Goal: Book appointment/travel/reservation

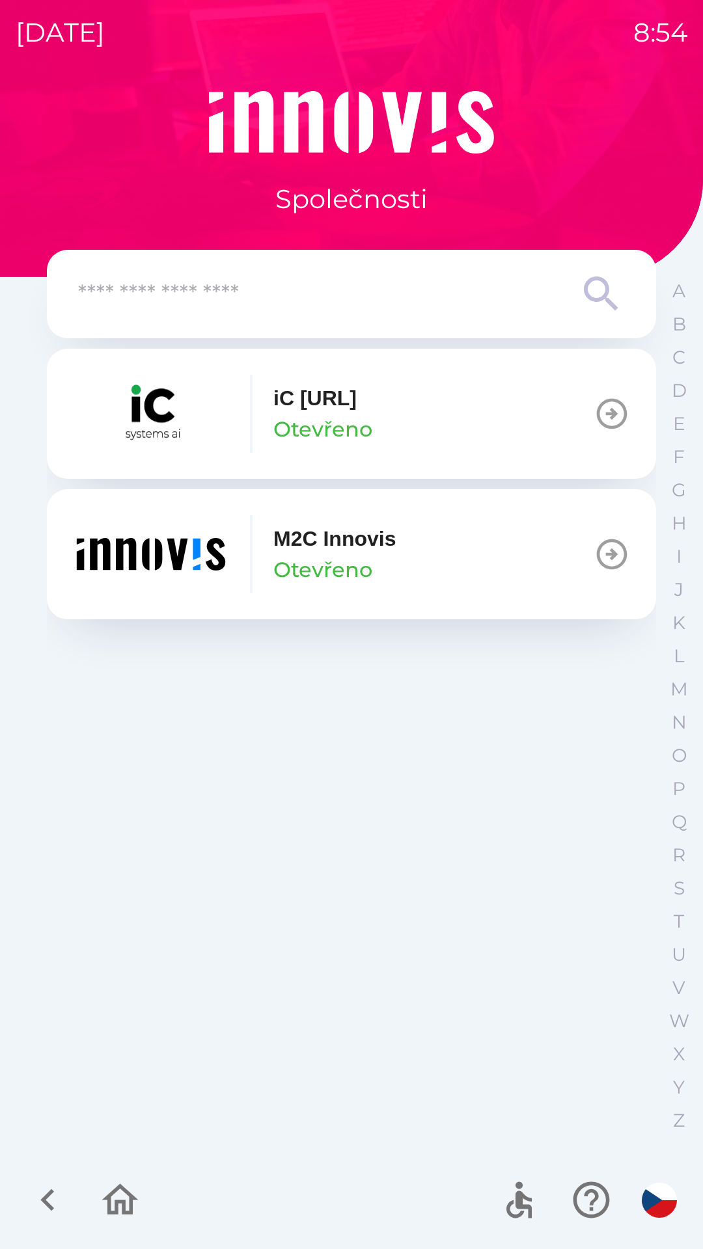
click at [159, 546] on img "button" at bounding box center [151, 554] width 156 height 78
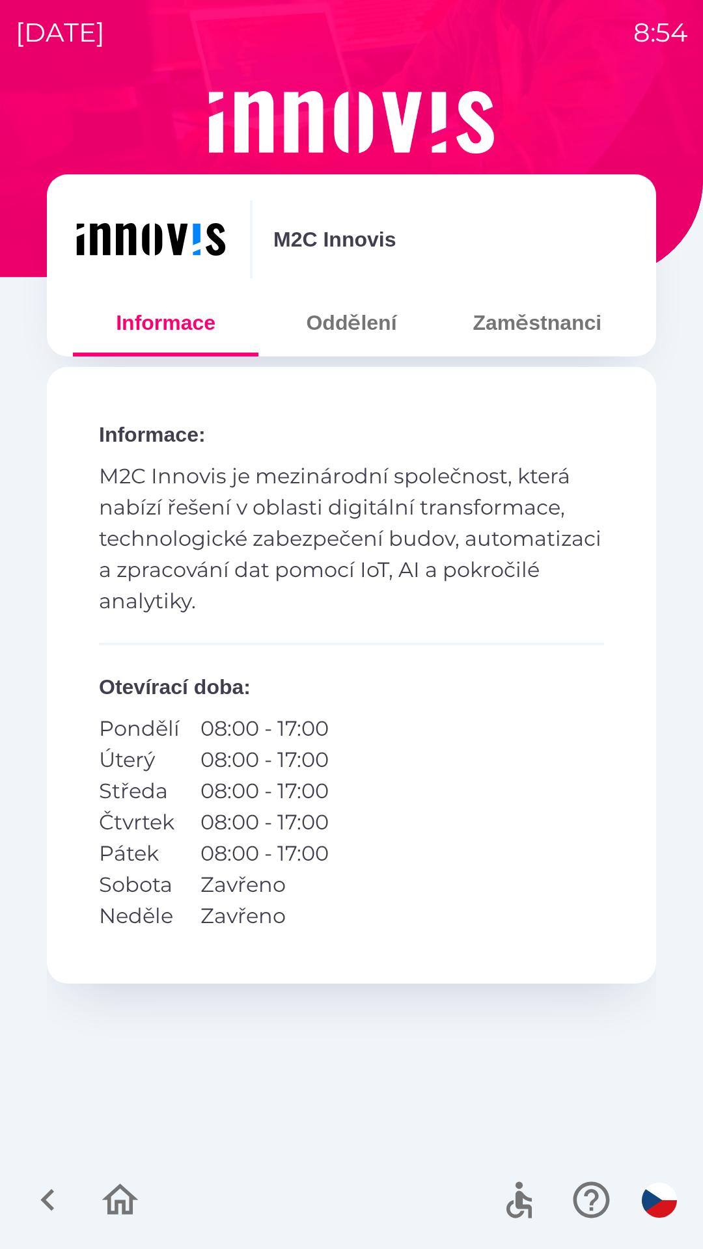
click at [368, 335] on button "Oddělení" at bounding box center [350, 322] width 185 height 47
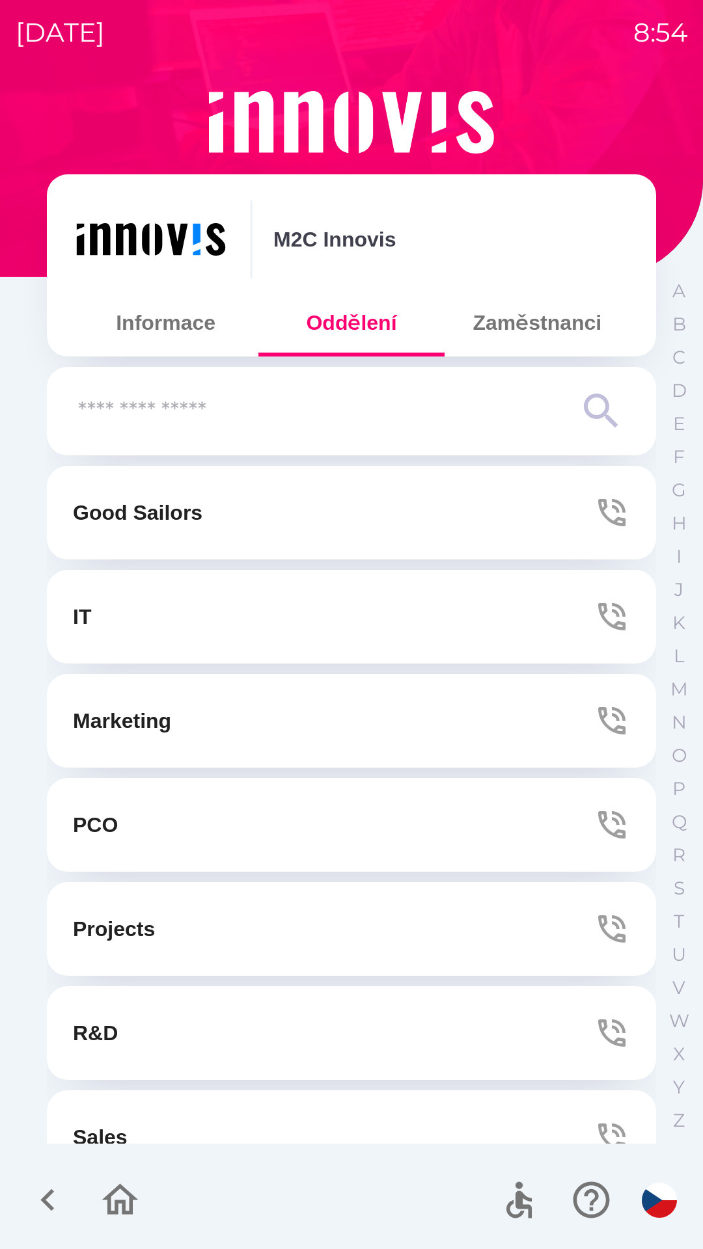
click at [595, 625] on icon "button" at bounding box center [611, 617] width 36 height 36
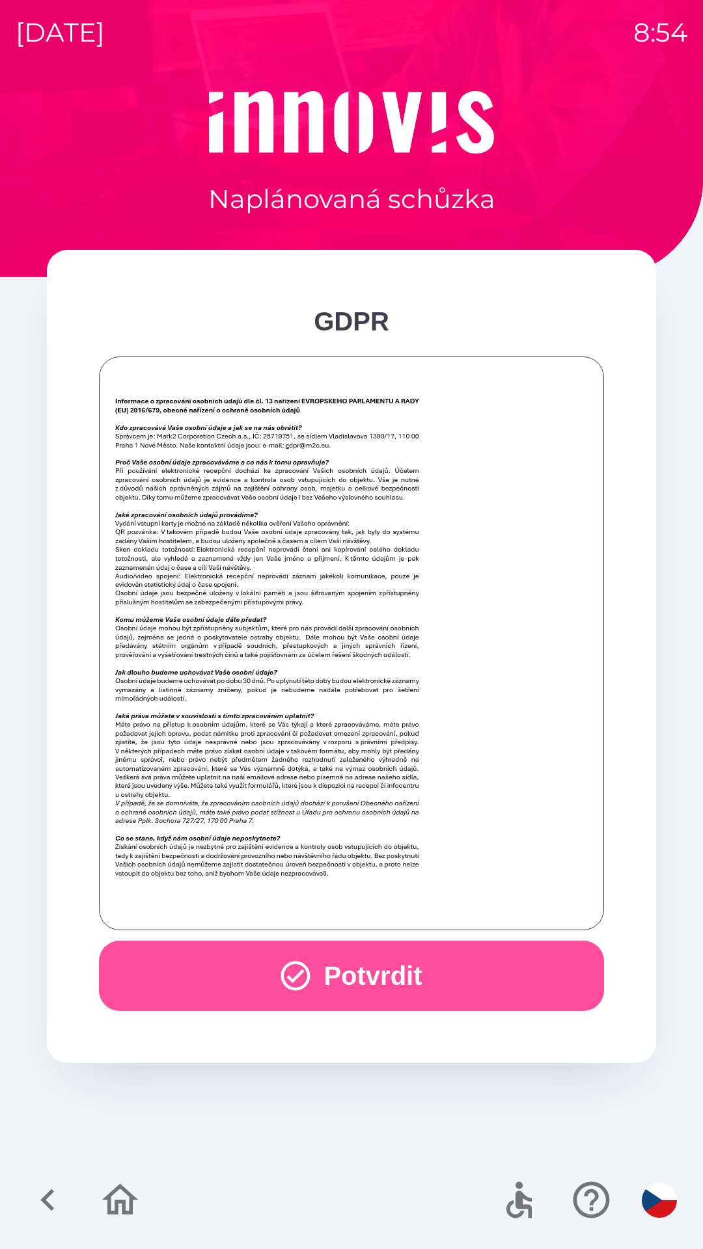
click at [333, 966] on button "Potvrdit" at bounding box center [351, 976] width 505 height 70
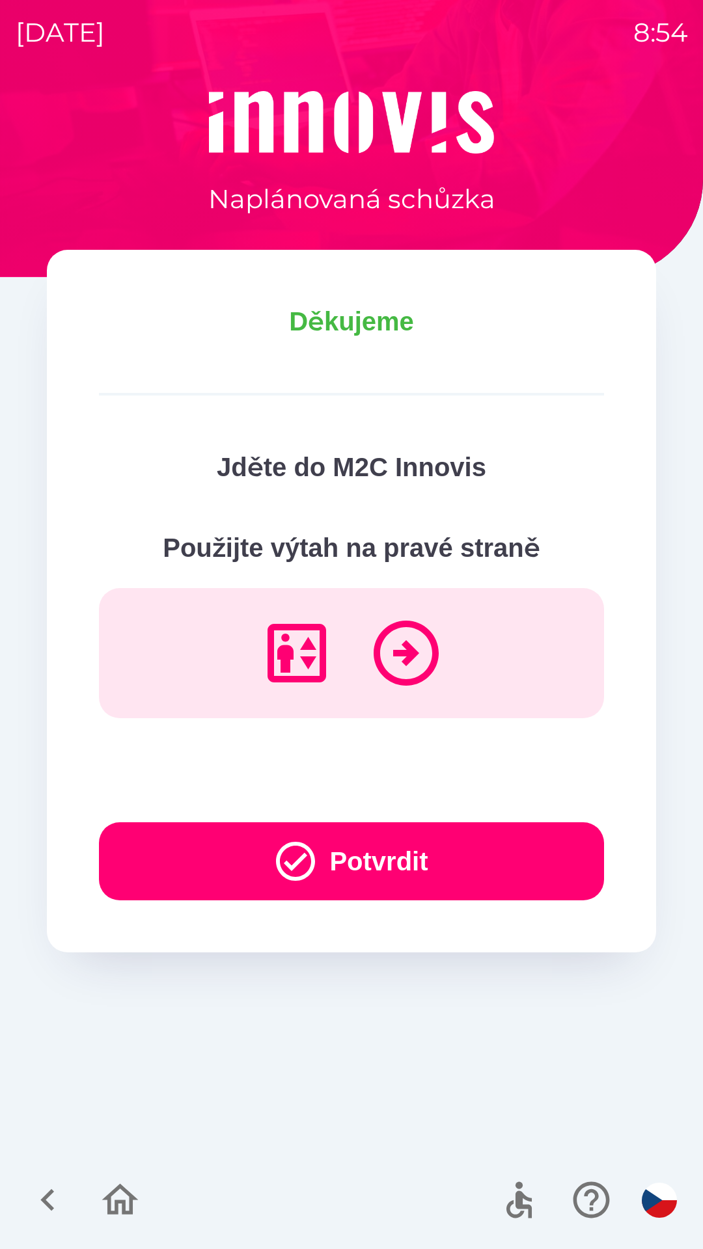
click at [272, 866] on icon "button" at bounding box center [295, 861] width 47 height 47
